Goal: Navigation & Orientation: Find specific page/section

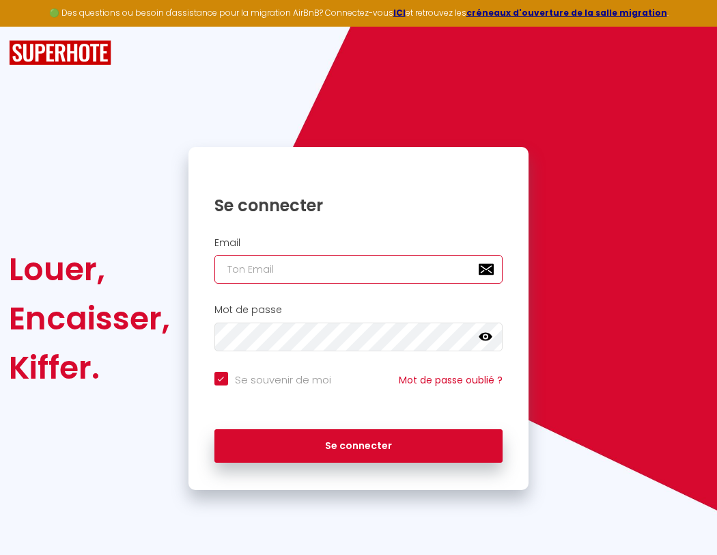
type input "s"
checkbox input "true"
type input "su"
checkbox input "true"
type input "sup"
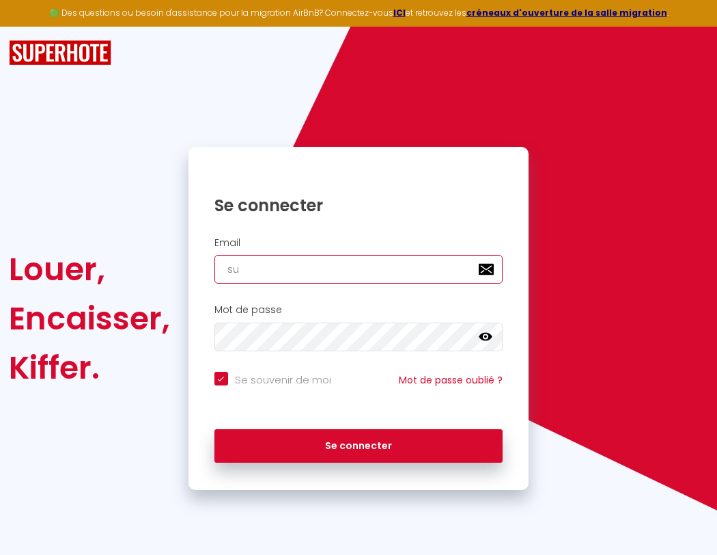
checkbox input "true"
type input "supe"
checkbox input "true"
type input "super"
checkbox input "true"
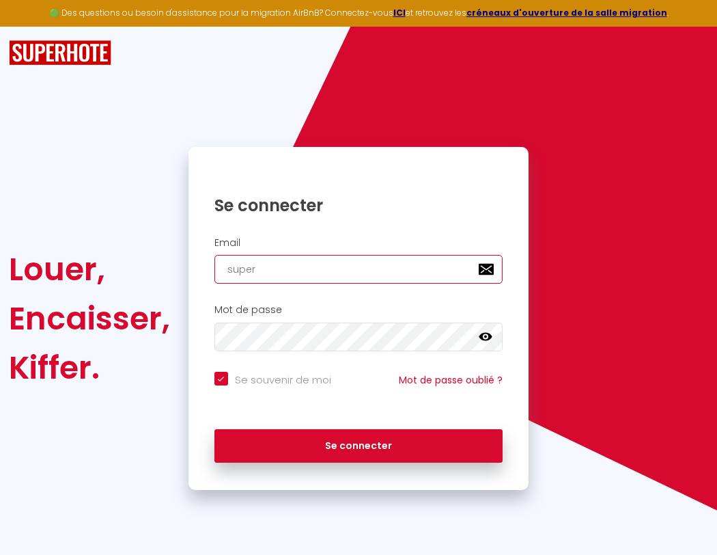
type input "superb"
checkbox input "true"
type input "superbo"
checkbox input "true"
type input "superbor"
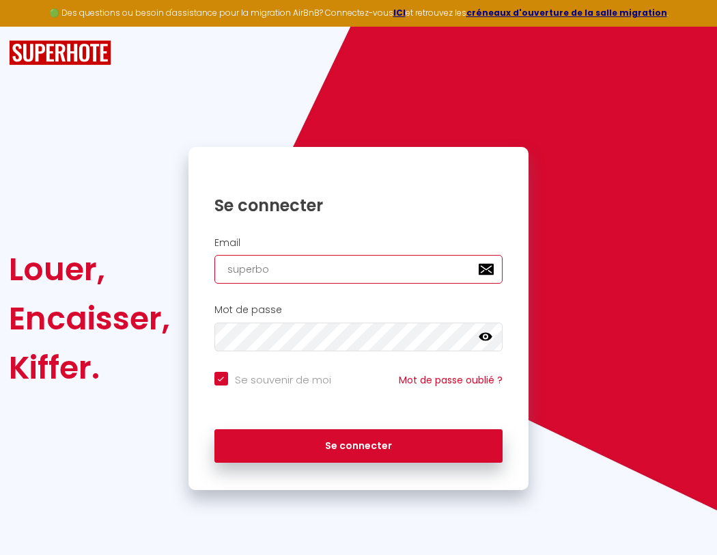
checkbox input "true"
type input "superbord"
checkbox input "true"
type input "superborde"
checkbox input "true"
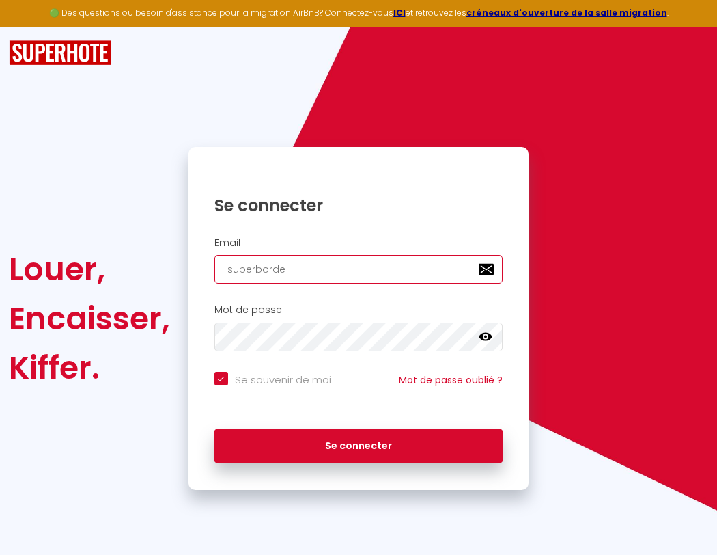
type input "superbordea"
checkbox input "true"
type input "superbordeau"
checkbox input "true"
type input "superbordeaux"
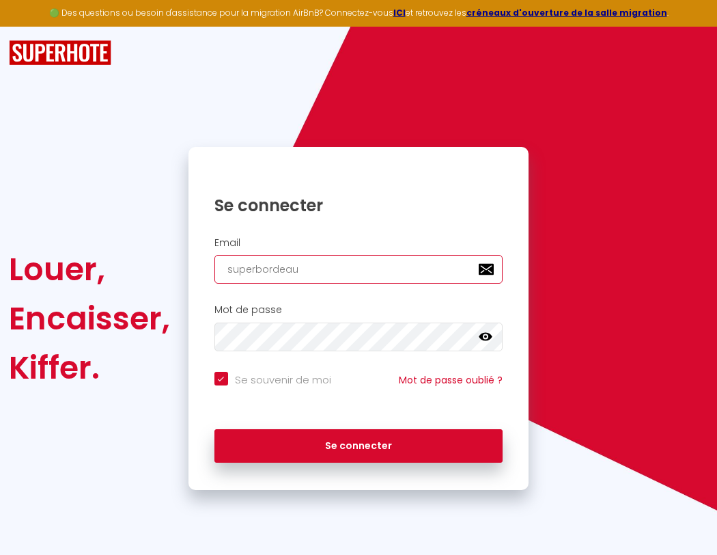
checkbox input "true"
type input "superbordeaux@"
checkbox input "true"
type input "superbordeaux@g"
checkbox input "true"
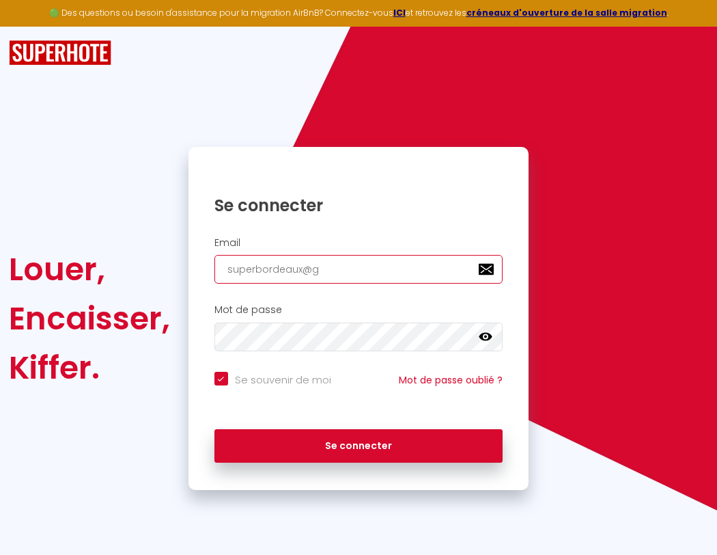
type input "superbordeaux@gm"
checkbox input "true"
type input "superbordeaux@gma"
checkbox input "true"
type input "superbordeaux@gmai"
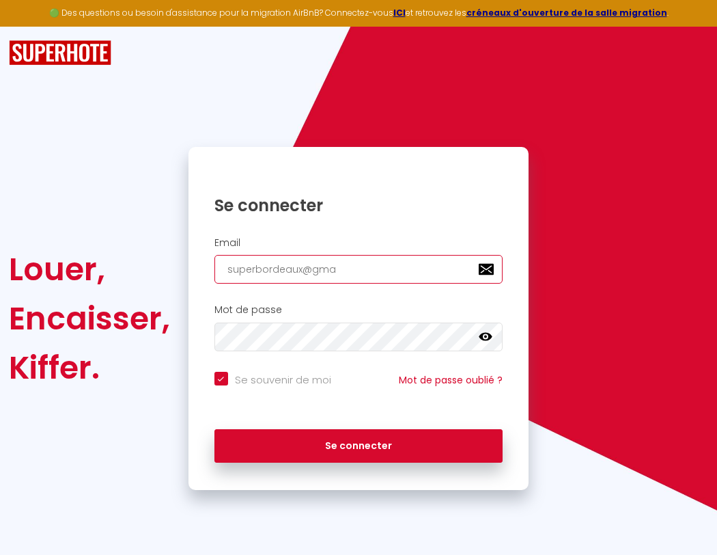
checkbox input "true"
type input "[EMAIL_ADDRESS]"
checkbox input "true"
type input "[EMAIL_ADDRESS]."
checkbox input "true"
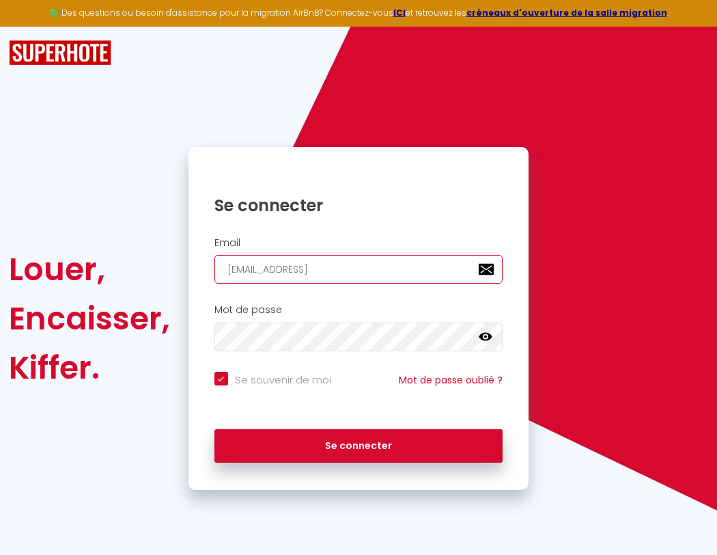
type input "superbordeaux@gmail.c"
checkbox input "true"
type input "[EMAIL_ADDRESS][DOMAIN_NAME]"
checkbox input "true"
type input "[EMAIL_ADDRESS][DOMAIN_NAME]"
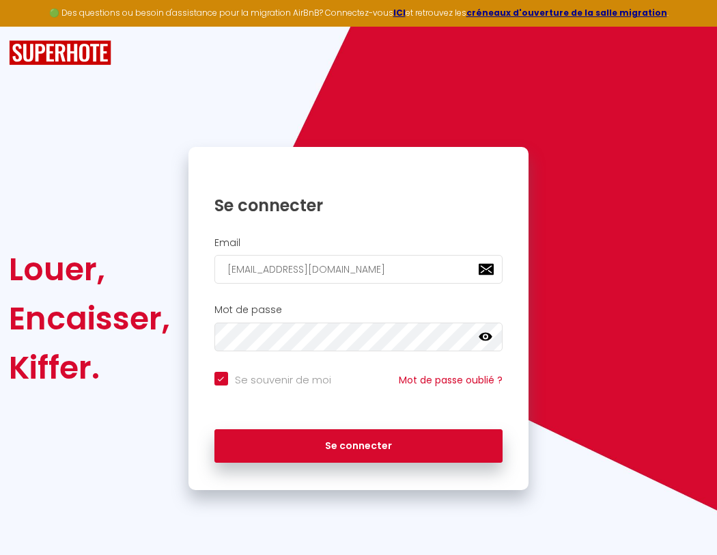
checkbox input "true"
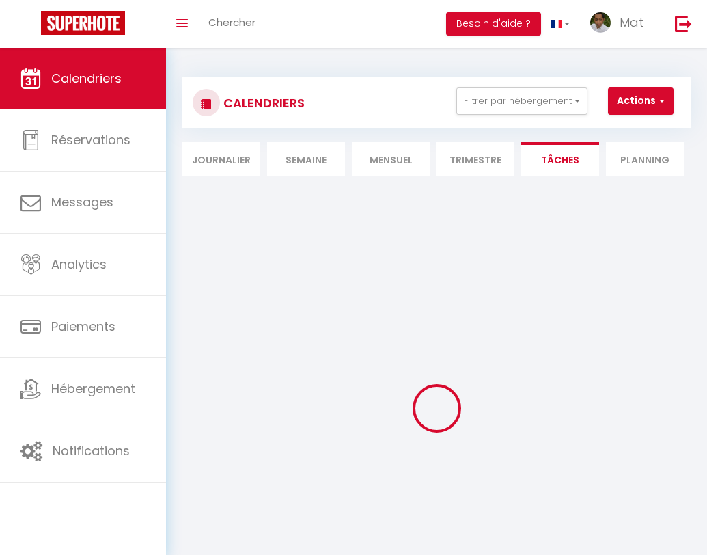
select select
